Goal: Information Seeking & Learning: Learn about a topic

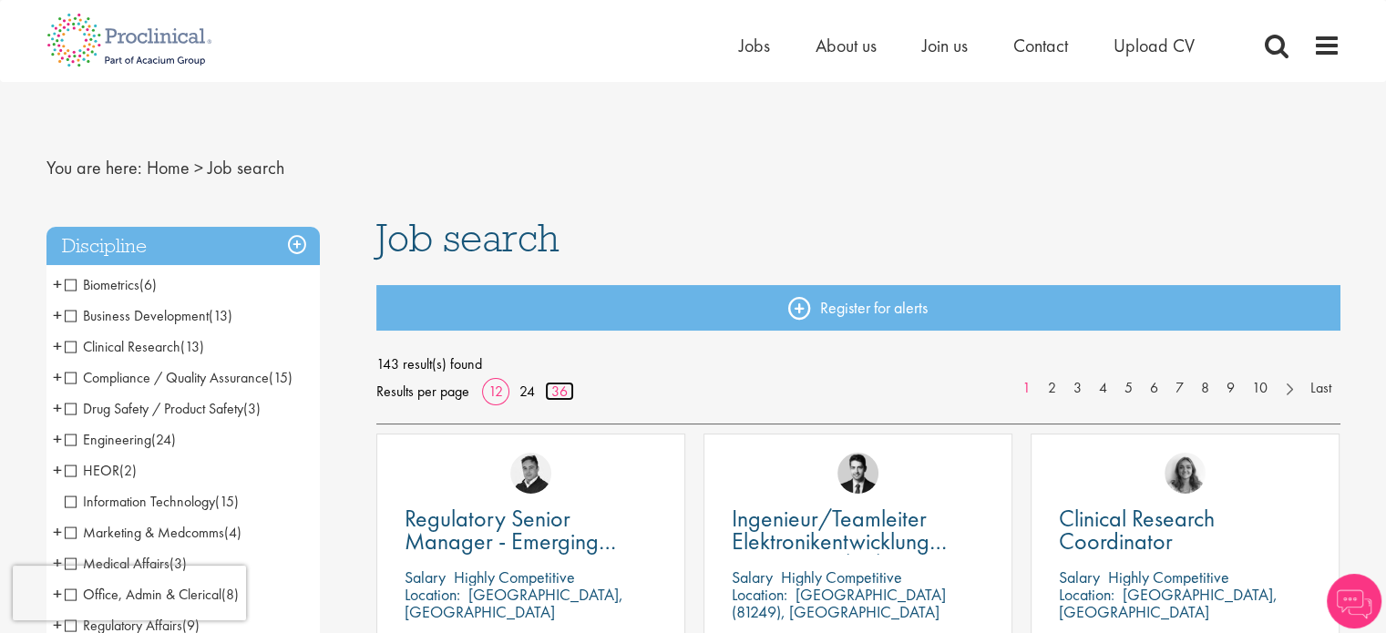
click at [565, 388] on link "36" at bounding box center [559, 391] width 29 height 19
click at [76, 320] on span "Business Development" at bounding box center [137, 315] width 144 height 19
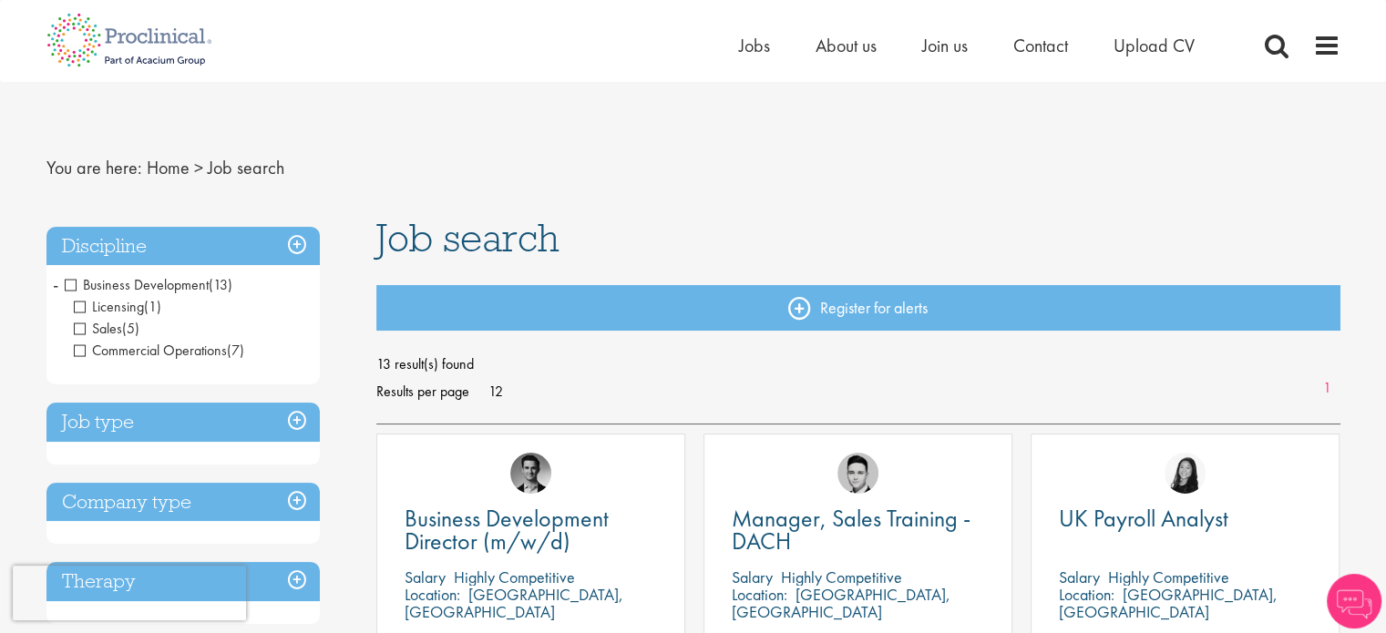
click at [84, 305] on span "Licensing" at bounding box center [109, 306] width 70 height 19
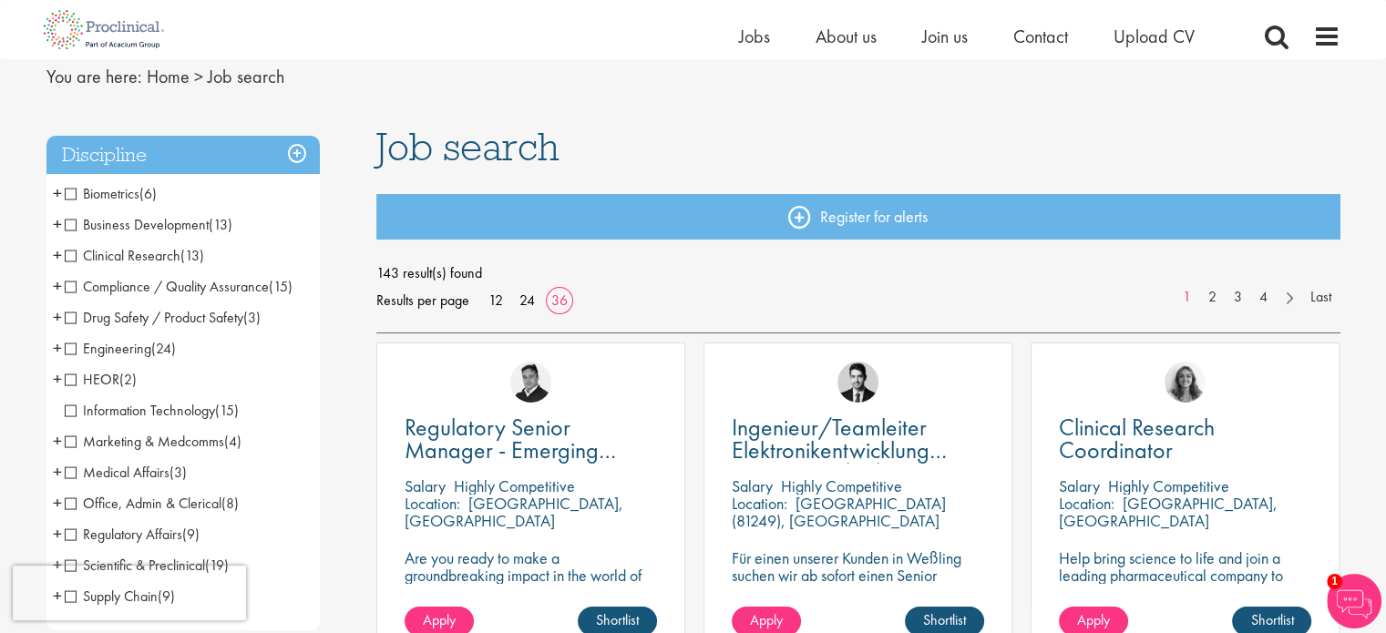
scroll to position [67, 0]
